Goal: Information Seeking & Learning: Learn about a topic

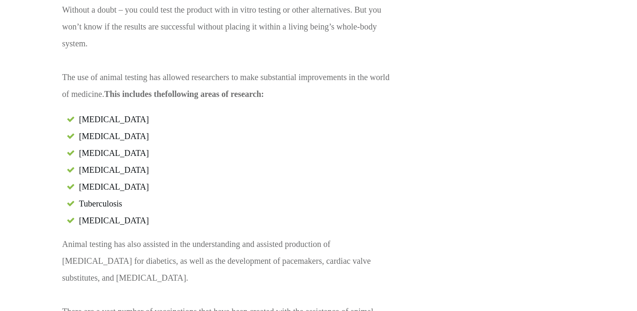
scroll to position [2610, 0]
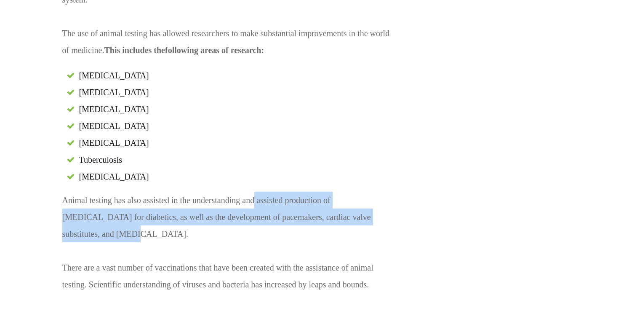
drag, startPoint x: 255, startPoint y: 149, endPoint x: 384, endPoint y: 162, distance: 129.9
copy p "assisted production of [MEDICAL_DATA] for diabetics, as well as the development…"
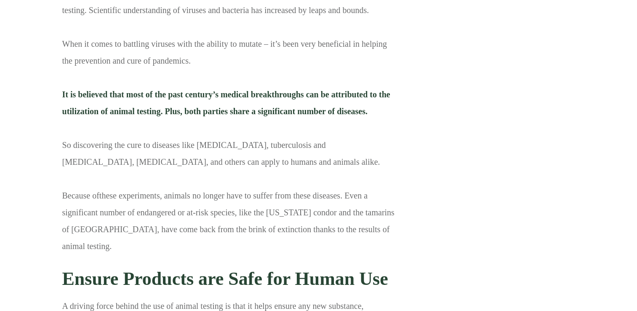
scroll to position [2904, 0]
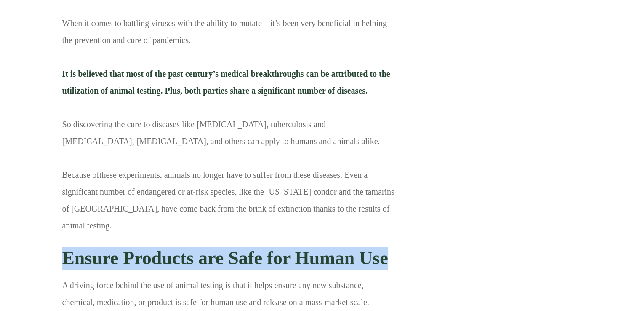
drag, startPoint x: 62, startPoint y: 173, endPoint x: 395, endPoint y: 171, distance: 332.5
click at [395, 241] on h3 "Ensure Products are Safe for Human Use" at bounding box center [229, 258] width 335 height 35
copy strong "Ensure Products are Safe for Human Use"
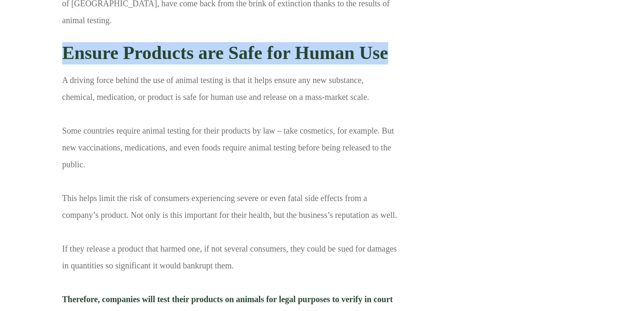
scroll to position [3115, 0]
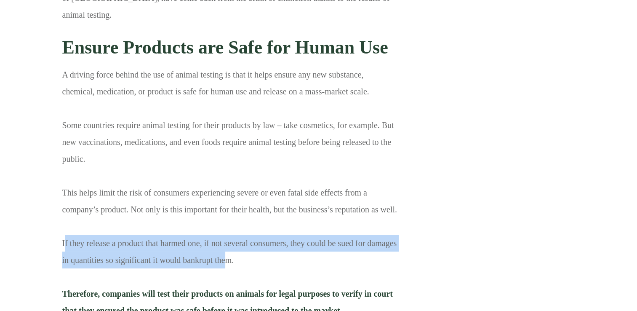
drag, startPoint x: 86, startPoint y: 162, endPoint x: 226, endPoint y: 180, distance: 140.4
click at [226, 180] on p "A driving force behind the use of animal testing is that it helps ensure any ne…" at bounding box center [229, 195] width 335 height 259
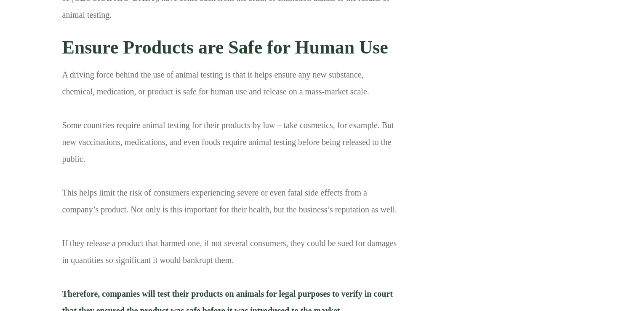
drag, startPoint x: 226, startPoint y: 180, endPoint x: 222, endPoint y: 202, distance: 22.2
click at [222, 202] on p "A driving force behind the use of animal testing is that it helps ensure any ne…" at bounding box center [229, 195] width 335 height 259
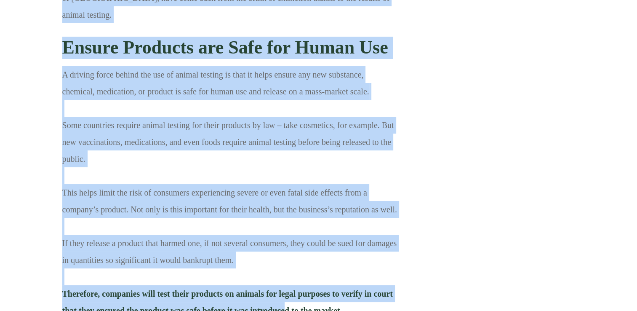
drag, startPoint x: 62, startPoint y: 157, endPoint x: 279, endPoint y: 222, distance: 226.1
drag, startPoint x: 279, startPoint y: 222, endPoint x: 259, endPoint y: 192, distance: 35.8
click at [259, 192] on p "A driving force behind the use of animal testing is that it helps ensure any ne…" at bounding box center [229, 195] width 335 height 259
click at [178, 160] on p "A driving force behind the use of animal testing is that it helps ensure any ne…" at bounding box center [229, 195] width 335 height 259
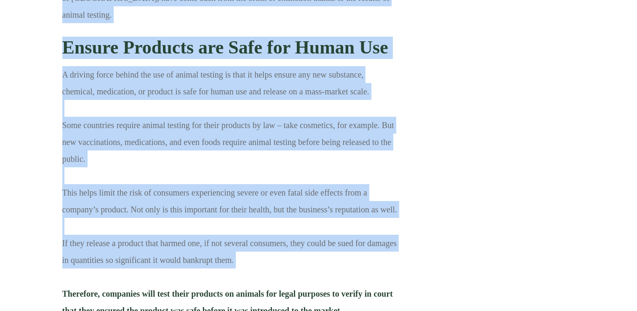
drag, startPoint x: 61, startPoint y: 157, endPoint x: 157, endPoint y: 186, distance: 100.4
drag, startPoint x: 157, startPoint y: 186, endPoint x: 113, endPoint y: 165, distance: 48.8
click at [134, 171] on p "A driving force behind the use of animal testing is that it helps ensure any ne…" at bounding box center [229, 195] width 335 height 259
click at [75, 158] on p "A driving force behind the use of animal testing is that it helps ensure any ne…" at bounding box center [229, 195] width 335 height 259
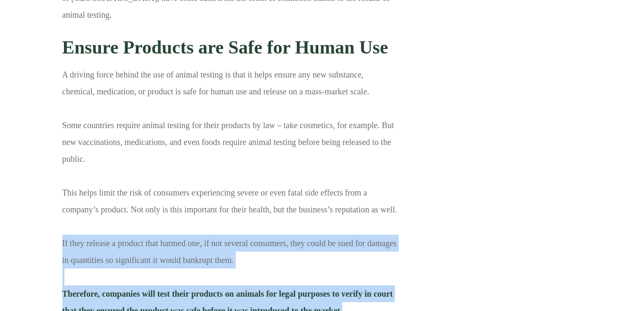
drag, startPoint x: 61, startPoint y: 160, endPoint x: 364, endPoint y: 232, distance: 310.7
click at [364, 232] on div "A driving force behind the use of animal testing is that it helps ensure any ne…" at bounding box center [230, 196] width 336 height 260
copy p "If they release a product that harmed one, if not several consumers, they could…"
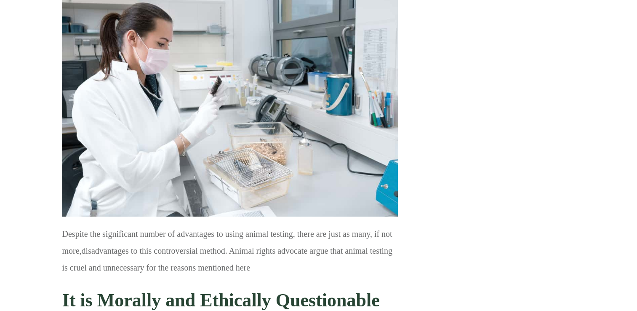
scroll to position [3578, 0]
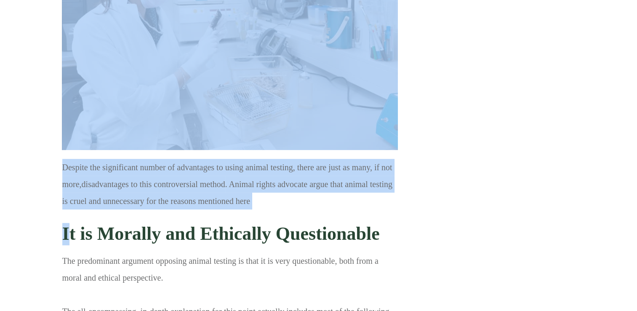
drag, startPoint x: 66, startPoint y: 152, endPoint x: 399, endPoint y: 144, distance: 333.5
click at [399, 144] on div "Animal testing is a controversial method of scientific research that we’ve deba…" at bounding box center [229, 152] width 353 height 6683
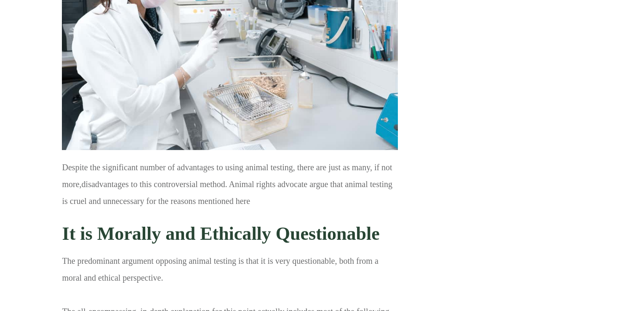
drag, startPoint x: 399, startPoint y: 144, endPoint x: 341, endPoint y: 154, distance: 59.0
click at [349, 223] on strong "It is Morally and Ethically Questionable" at bounding box center [220, 233] width 317 height 21
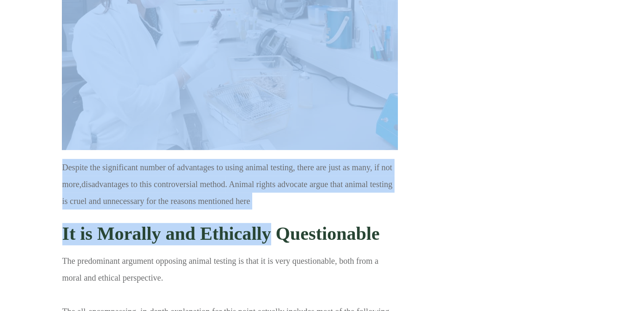
drag, startPoint x: 59, startPoint y: 152, endPoint x: 269, endPoint y: 150, distance: 210.9
click at [269, 150] on div "Animal testing is a controversial method of scientific research that we’ve deba…" at bounding box center [229, 152] width 353 height 6683
click at [269, 223] on strong "It is Morally and Ethically Questionable" at bounding box center [220, 233] width 317 height 21
click at [273, 159] on p "Despite the significant number of advantages to using animal testing, there are…" at bounding box center [229, 187] width 335 height 57
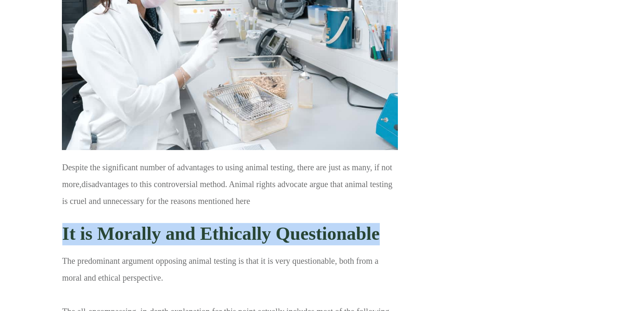
drag, startPoint x: 64, startPoint y: 151, endPoint x: 382, endPoint y: 144, distance: 317.9
click at [382, 216] on h3 "It is Morally and Ethically Questionable" at bounding box center [229, 233] width 335 height 35
copy strong "It is Morally and Ethically Questionable"
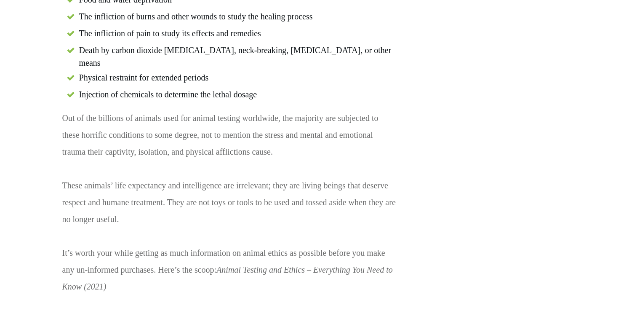
scroll to position [4336, 0]
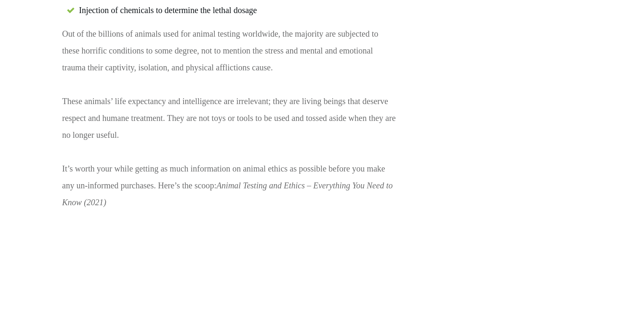
drag, startPoint x: 66, startPoint y: 137, endPoint x: 207, endPoint y: 170, distance: 144.7
copy strong "Regulations for the Animals’ Safety Are Not Consistent"
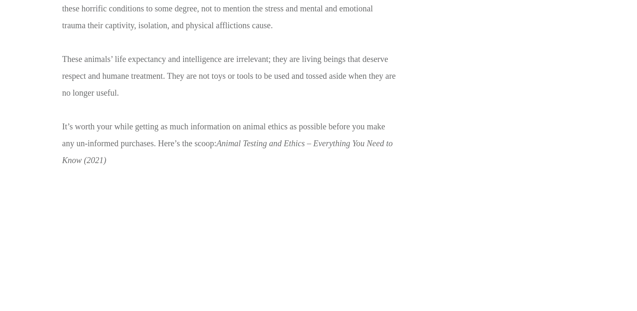
drag, startPoint x: 341, startPoint y: 232, endPoint x: 64, endPoint y: 221, distance: 277.6
copy p "Several countries, such as [GEOGRAPHIC_DATA] , [GEOGRAPHIC_DATA] and the U.S. h…"
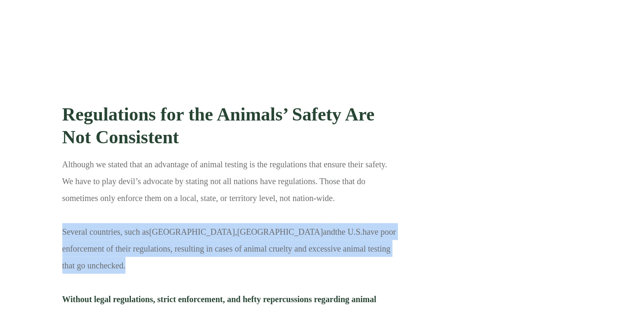
scroll to position [4672, 0]
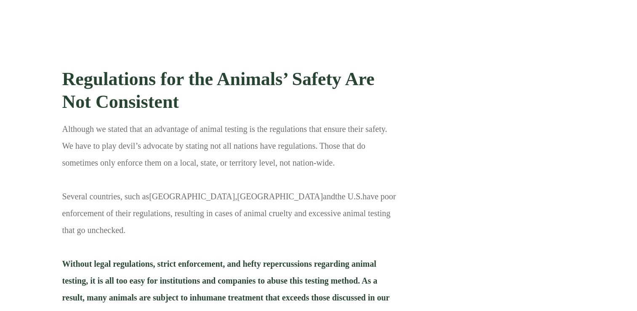
drag, startPoint x: 177, startPoint y: 208, endPoint x: 64, endPoint y: 70, distance: 178.3
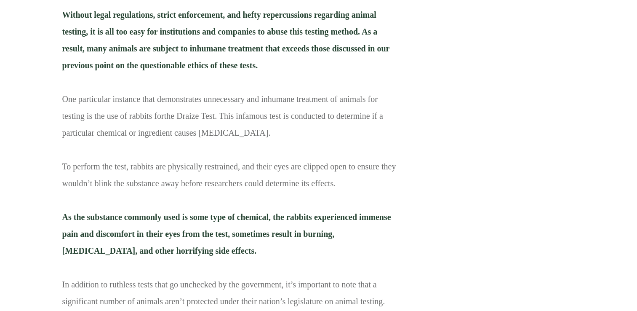
scroll to position [4925, 0]
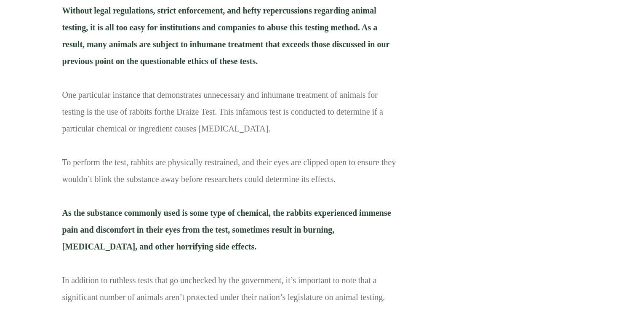
drag, startPoint x: 145, startPoint y: 178, endPoint x: 62, endPoint y: 155, distance: 85.9
copy strong "It Is More Expensive Than Humane Alternatives"
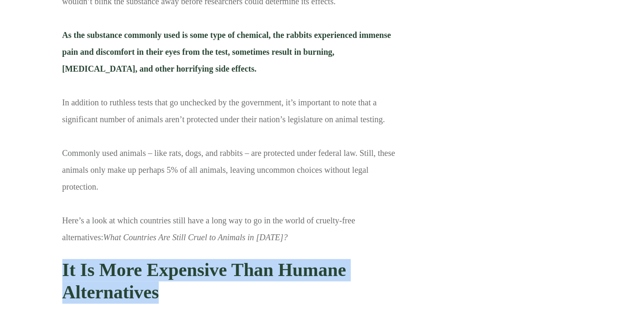
scroll to position [5135, 0]
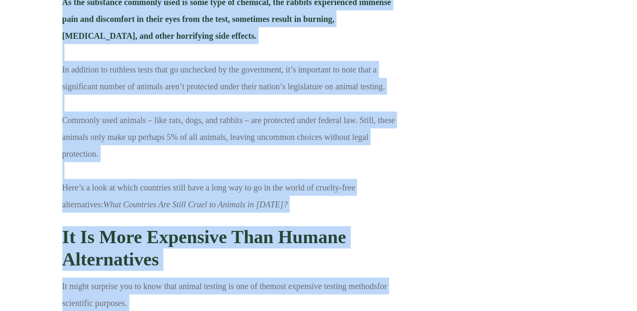
drag, startPoint x: 56, startPoint y: 194, endPoint x: 117, endPoint y: 194, distance: 60.6
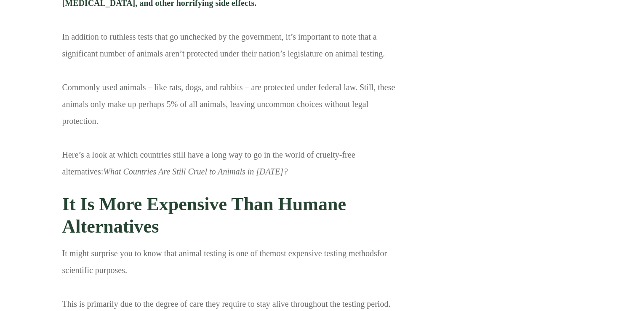
scroll to position [5177, 0]
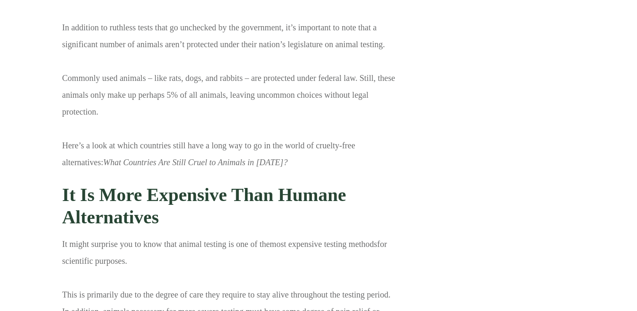
drag, startPoint x: 332, startPoint y: 213, endPoint x: 63, endPoint y: 148, distance: 276.8
copy p "Alternatives like computer software, cell and tissue in vitro cultures, and mic…"
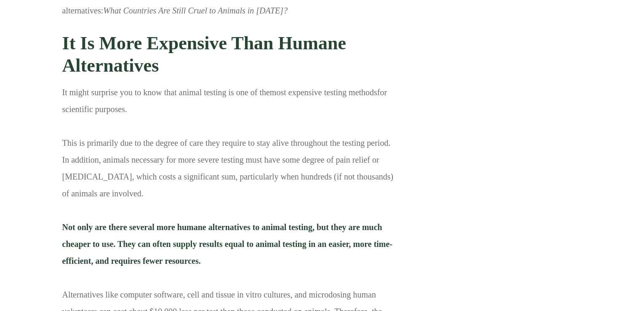
scroll to position [5301, 0]
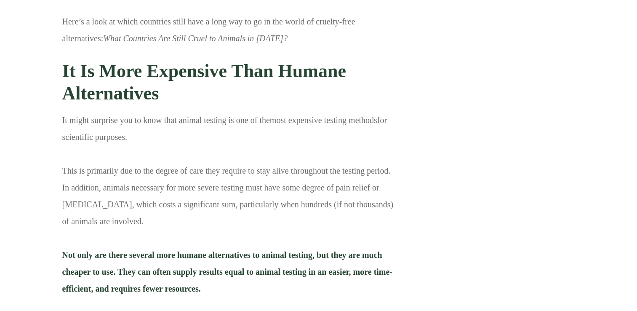
drag, startPoint x: 236, startPoint y: 123, endPoint x: 62, endPoint y: 96, distance: 176.3
copy strong "Results of Animal Testing Are Rarely Applicable to Humans"
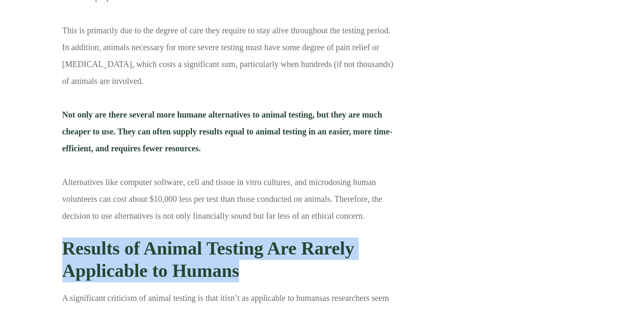
scroll to position [5427, 0]
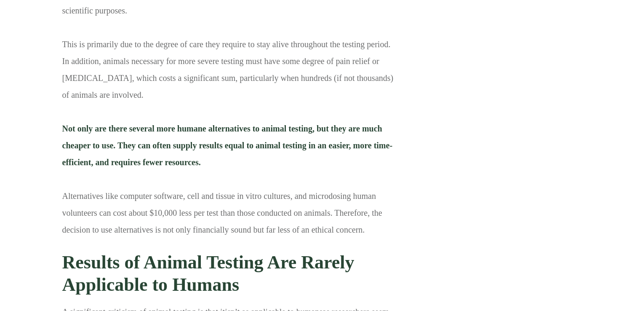
drag, startPoint x: 118, startPoint y: 186, endPoint x: 179, endPoint y: 186, distance: 61.0
drag, startPoint x: 162, startPoint y: 187, endPoint x: 375, endPoint y: 218, distance: 215.1
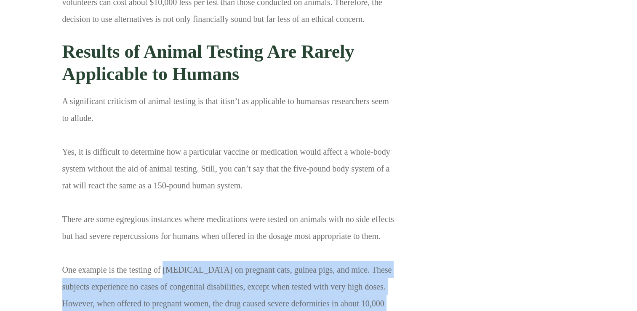
scroll to position [5722, 0]
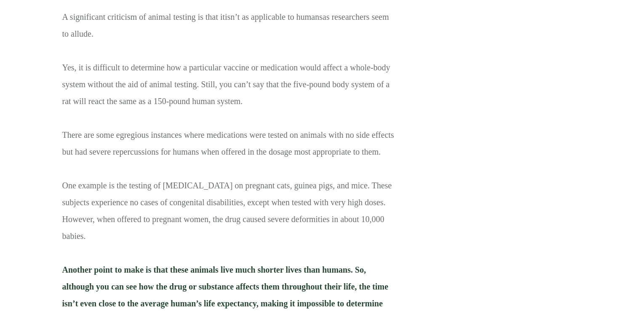
drag, startPoint x: 64, startPoint y: 159, endPoint x: 281, endPoint y: 185, distance: 218.3
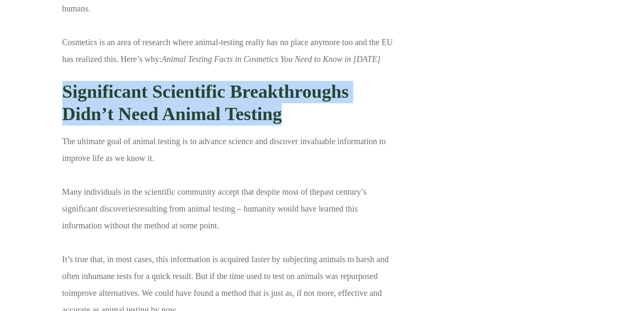
scroll to position [5932, 0]
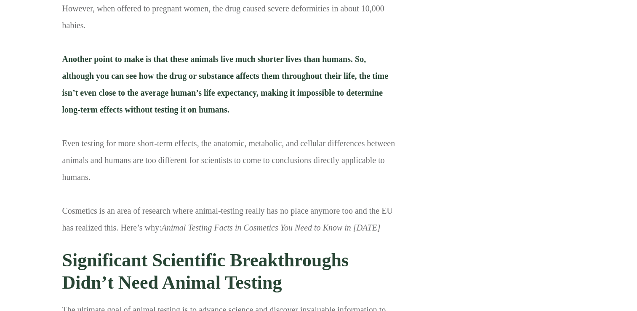
drag, startPoint x: 64, startPoint y: 51, endPoint x: 217, endPoint y: 85, distance: 157.0
